Goal: Transaction & Acquisition: Obtain resource

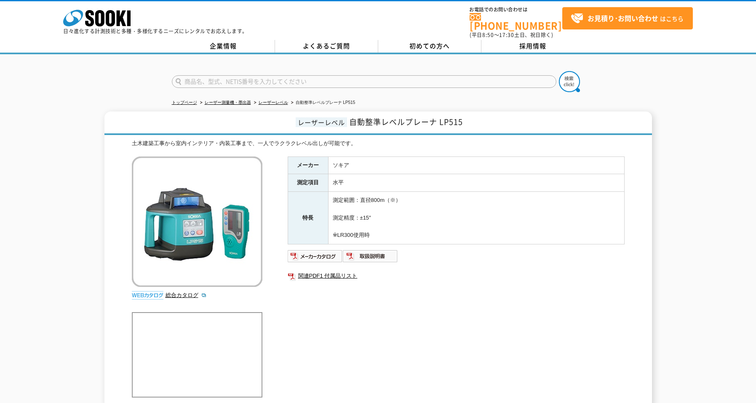
scroll to position [88, 0]
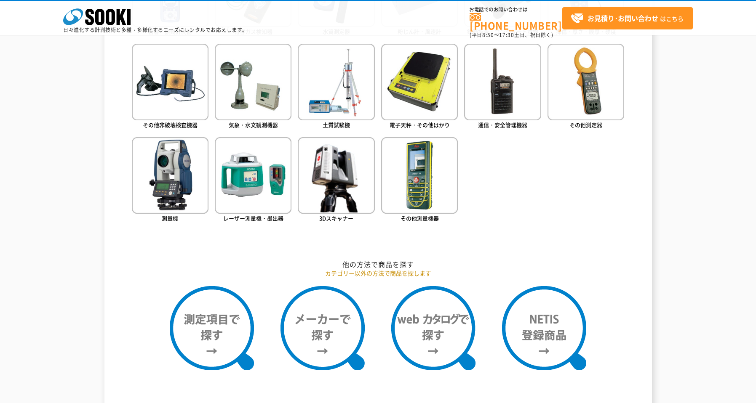
scroll to position [408, 0]
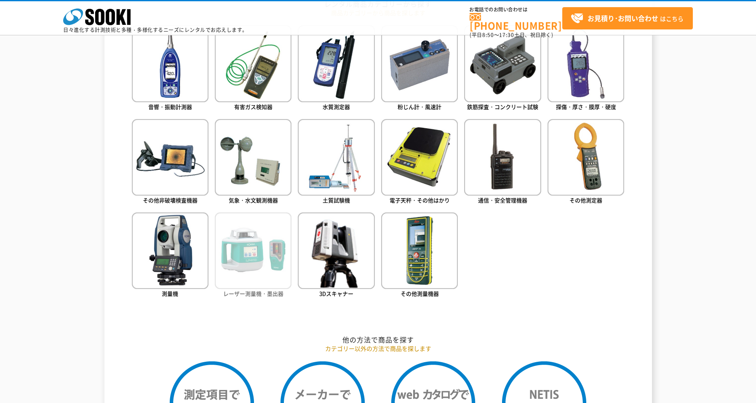
click at [245, 262] on img at bounding box center [253, 251] width 77 height 77
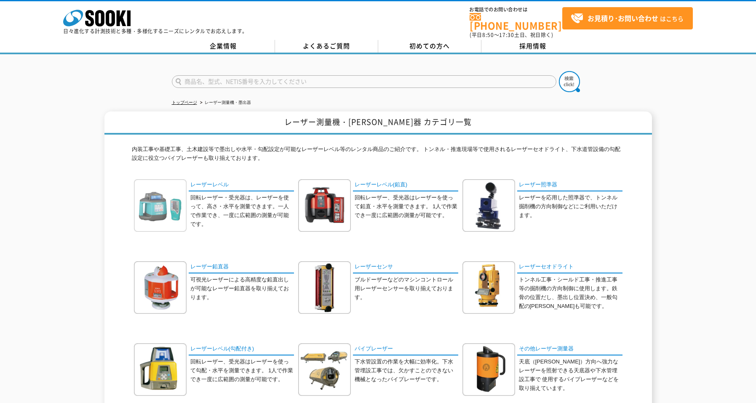
click at [151, 207] on img at bounding box center [160, 205] width 53 height 53
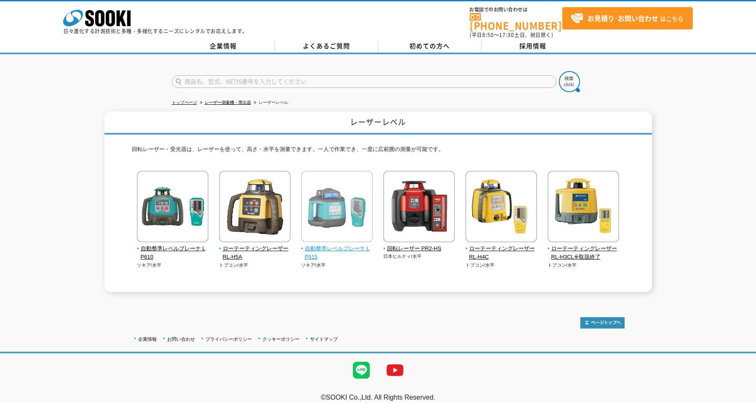
click at [338, 201] on img at bounding box center [337, 208] width 72 height 74
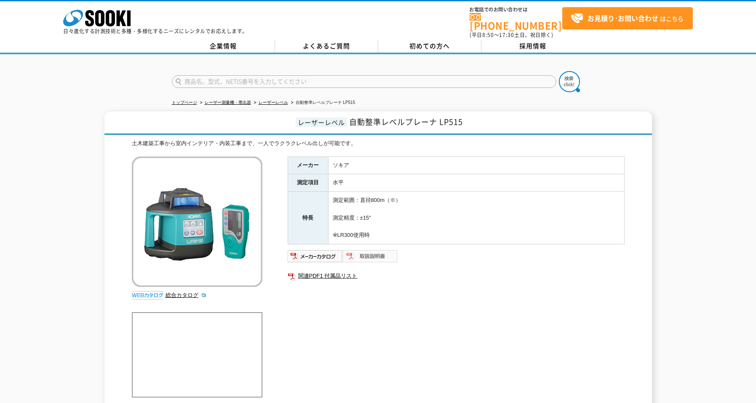
click at [365, 254] on img at bounding box center [370, 256] width 55 height 13
